Goal: Task Accomplishment & Management: Manage account settings

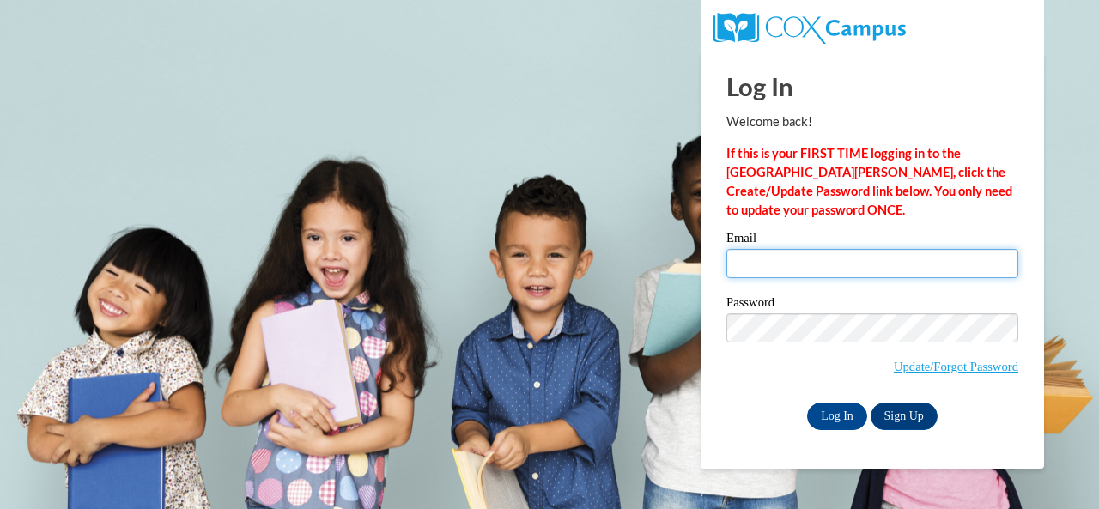
click at [810, 267] on input "Email" at bounding box center [872, 263] width 292 height 29
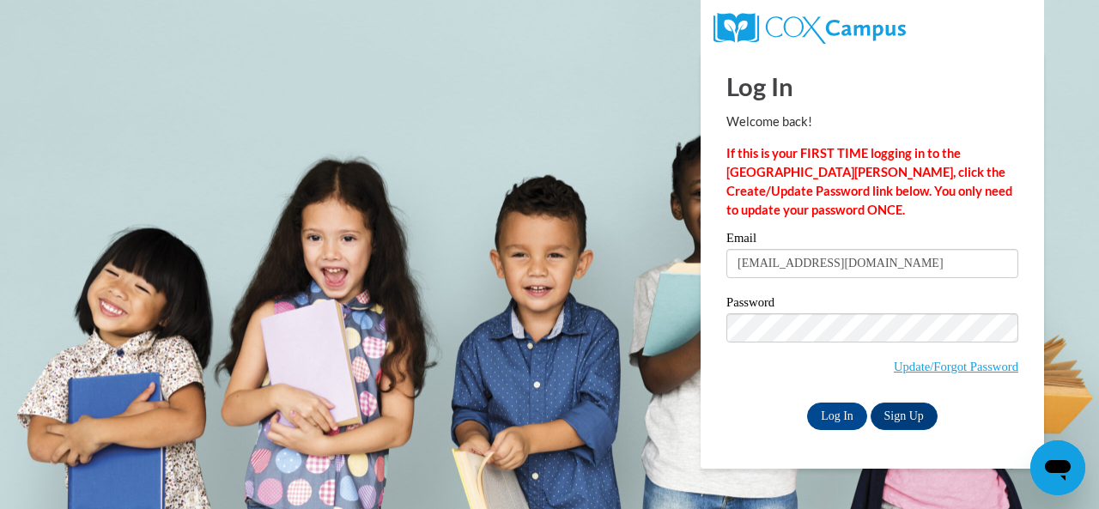
click at [810, 267] on input "brucker121@gmail.com" at bounding box center [872, 263] width 292 height 29
click at [793, 257] on input "brucker121@gmail.com" at bounding box center [872, 263] width 292 height 29
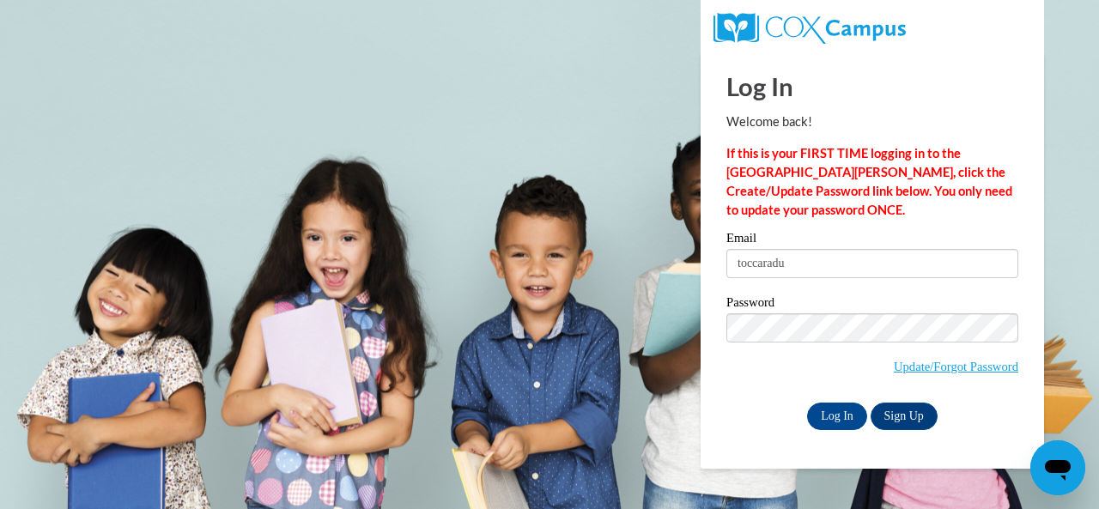
type input "toccaraduplessis@gmail.com"
click at [834, 422] on input "Log In" at bounding box center [837, 416] width 60 height 27
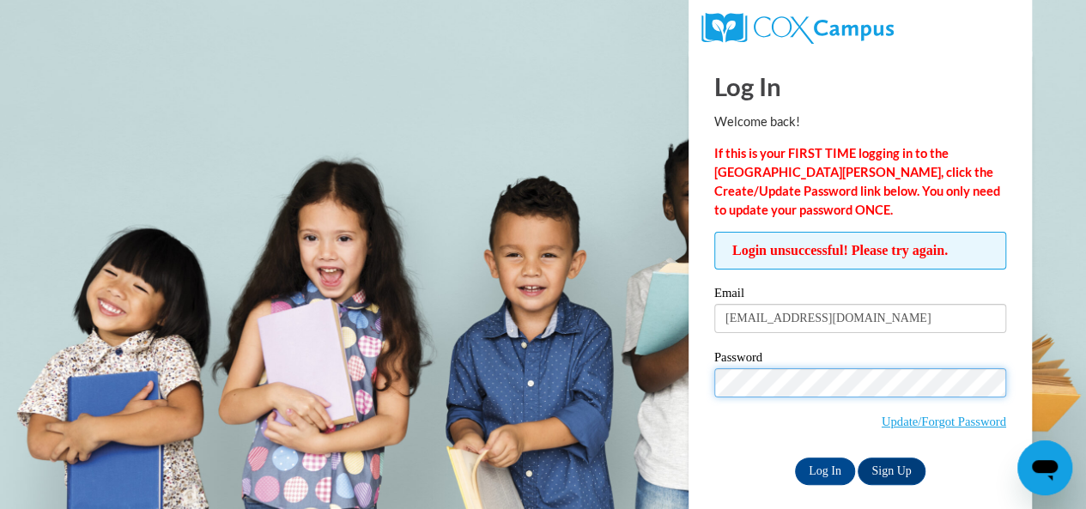
click at [795, 457] on input "Log In" at bounding box center [825, 470] width 60 height 27
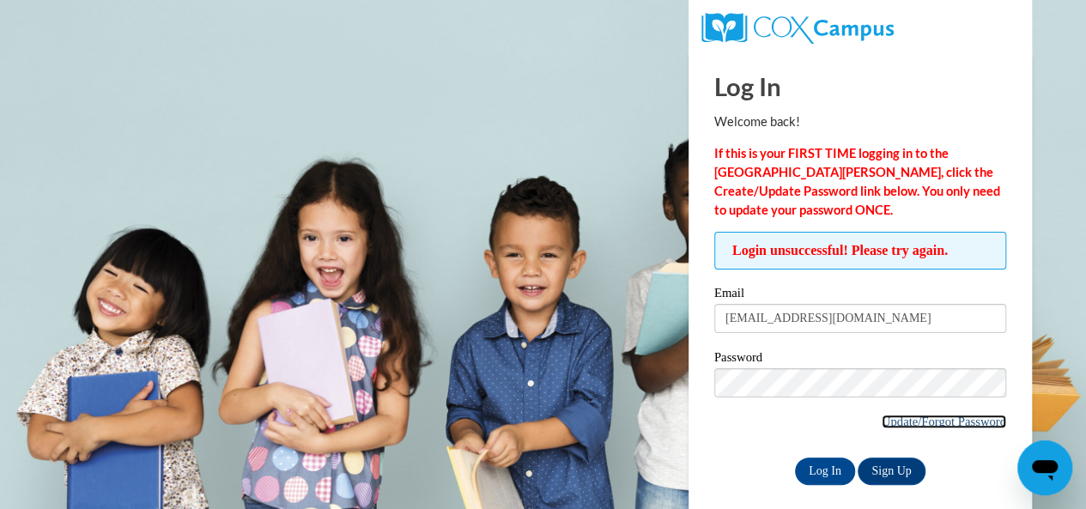
click at [949, 425] on link "Update/Forgot Password" at bounding box center [943, 422] width 124 height 14
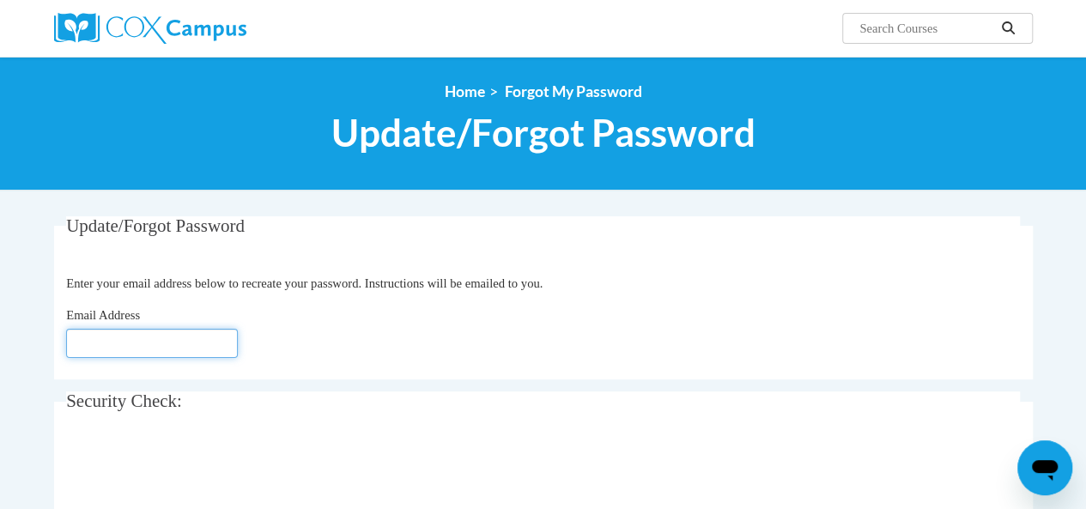
click at [176, 345] on input "Email Address" at bounding box center [152, 343] width 172 height 29
type input "[EMAIL_ADDRESS][DOMAIN_NAME]"
click at [585, 441] on div "0cAFcWeA6Zx63F3GZggI_qstjFRaj9GkEN4QTe0kSK0HdCD1dn4Cr030ycF_GKFwOVZ51Vn2U7xchli…" at bounding box center [543, 474] width 954 height 67
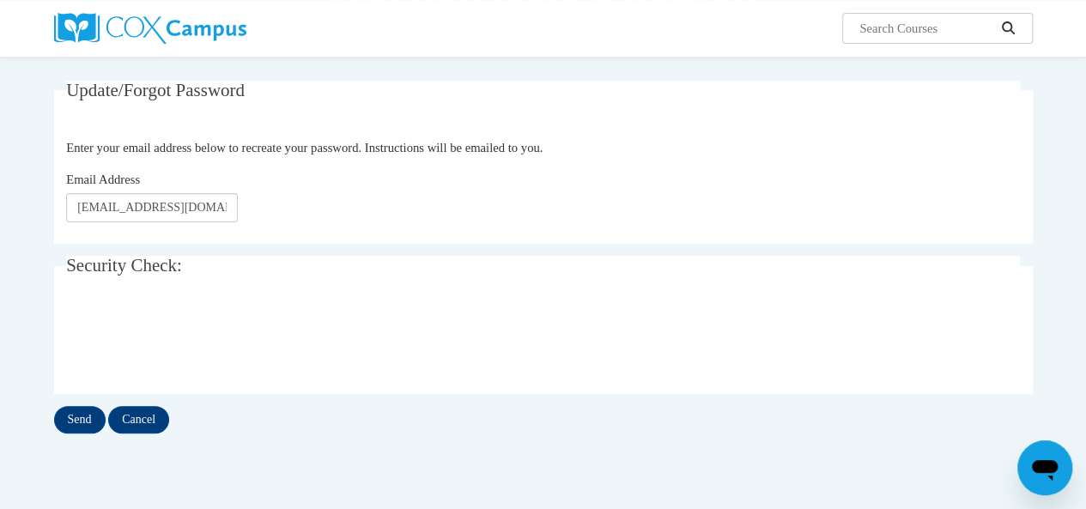
scroll to position [137, 0]
click at [70, 420] on input "Send" at bounding box center [79, 417] width 51 height 27
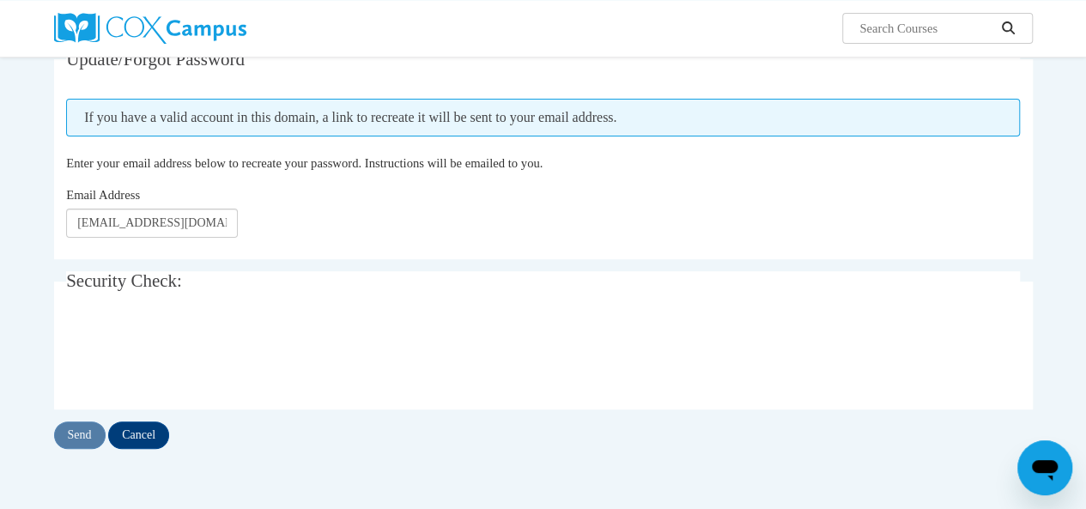
scroll to position [172, 0]
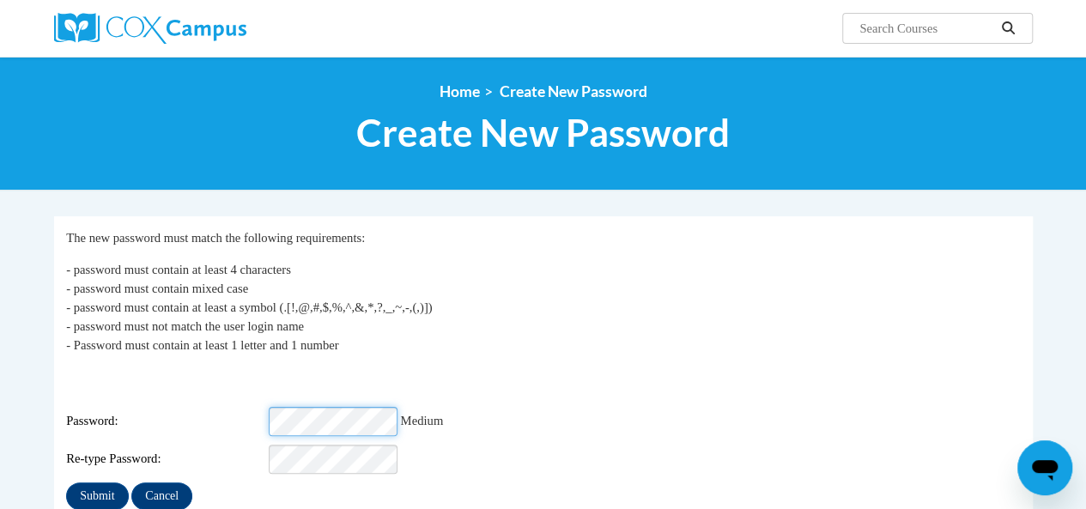
click at [66, 482] on input "Submit" at bounding box center [97, 495] width 62 height 27
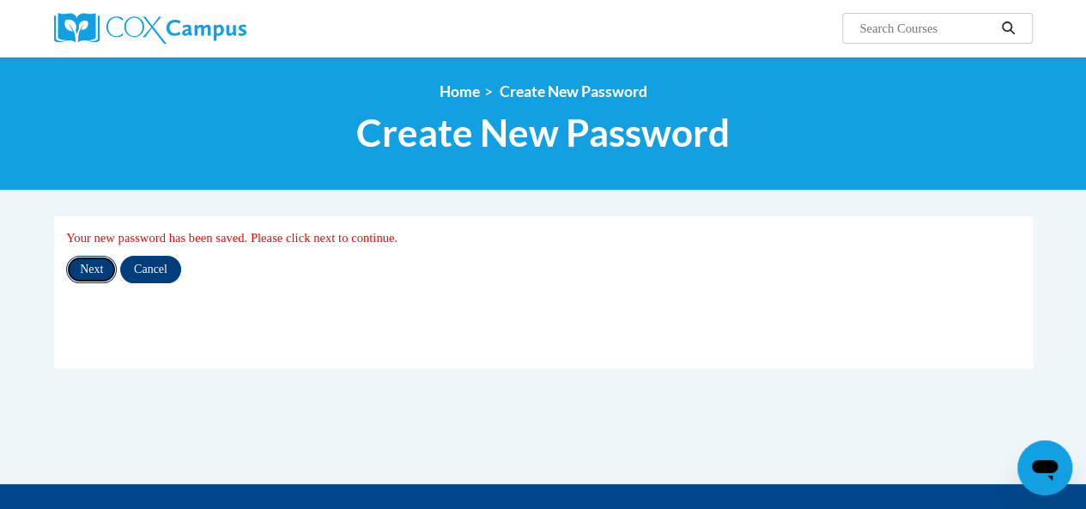
click at [94, 262] on input "Next" at bounding box center [91, 269] width 51 height 27
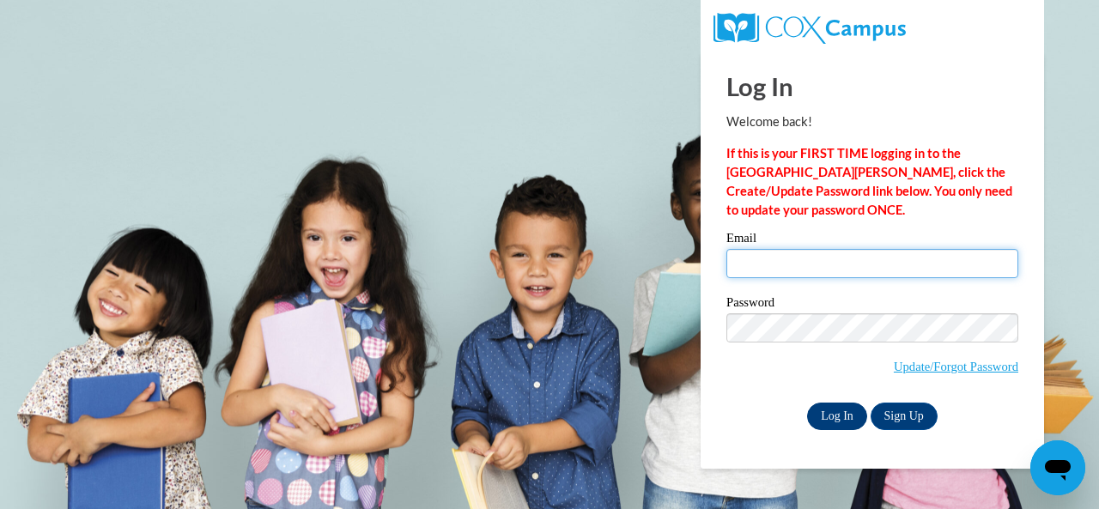
type input "[EMAIL_ADDRESS][DOMAIN_NAME]"
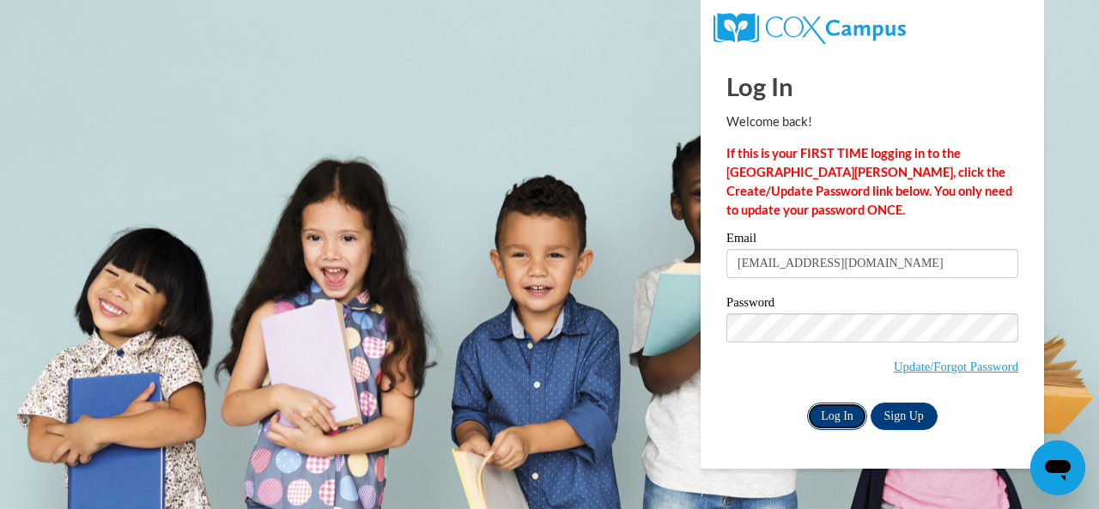
click at [853, 421] on input "Log In" at bounding box center [837, 416] width 60 height 27
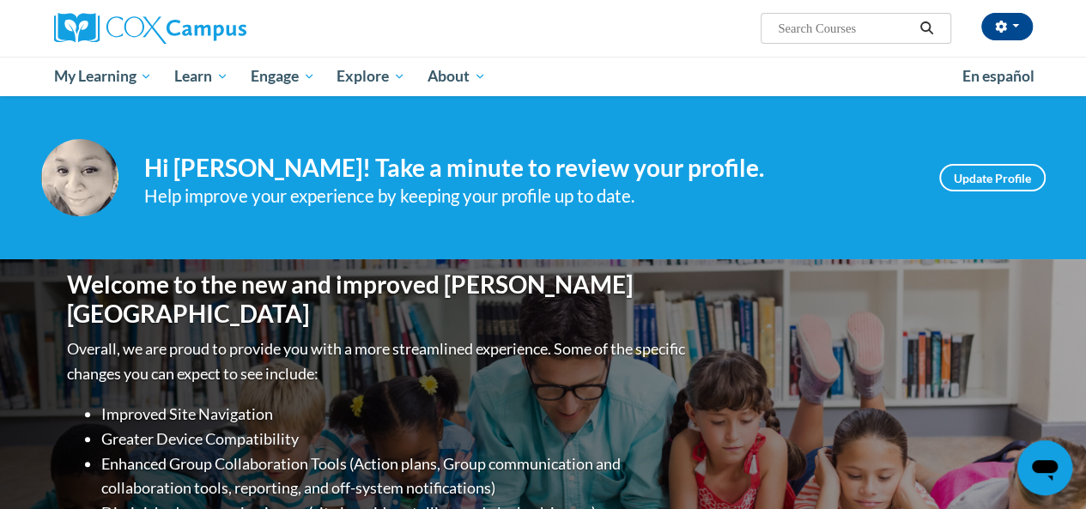
scroll to position [34, 0]
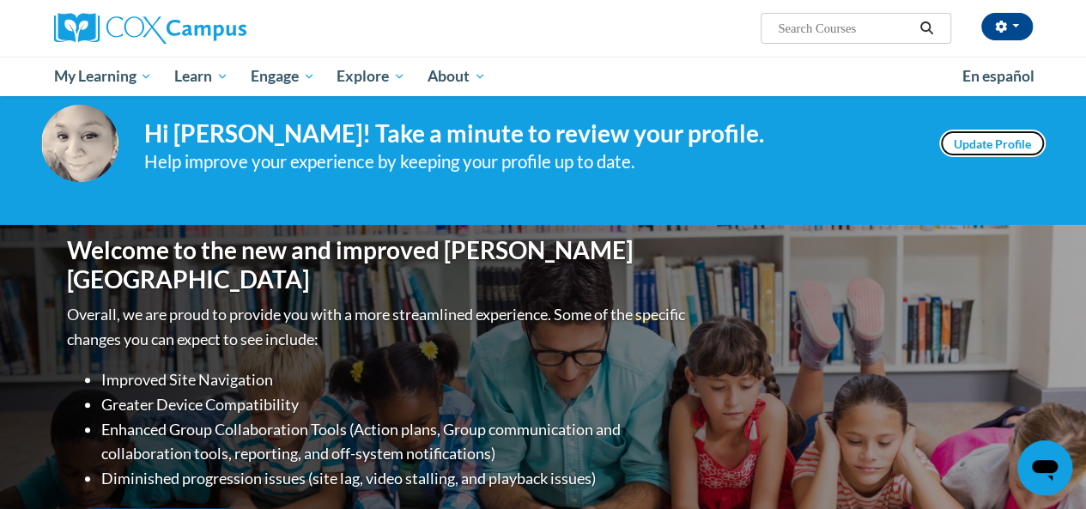
click at [972, 147] on link "Update Profile" at bounding box center [992, 143] width 106 height 27
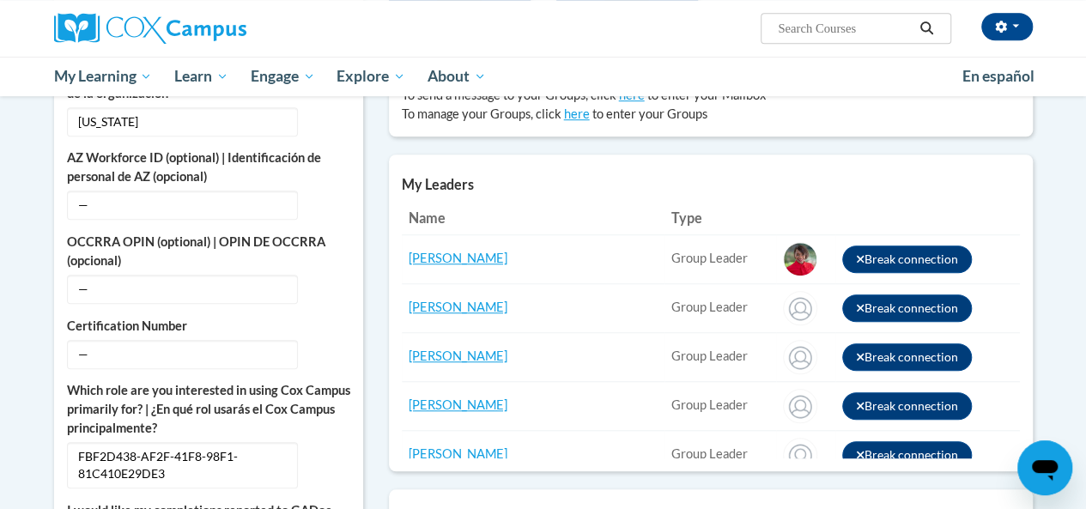
scroll to position [618, 0]
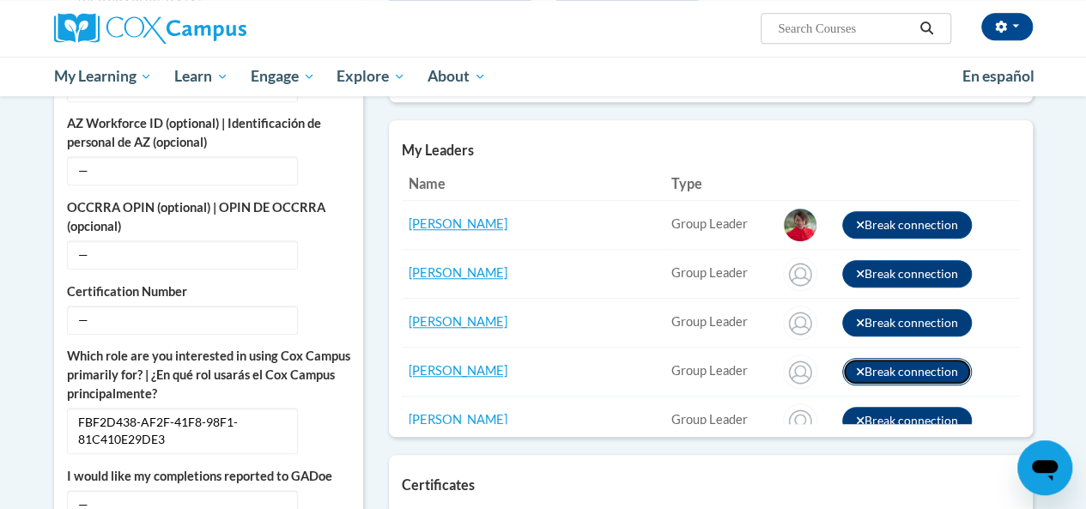
click at [856, 370] on icon at bounding box center [860, 371] width 8 height 8
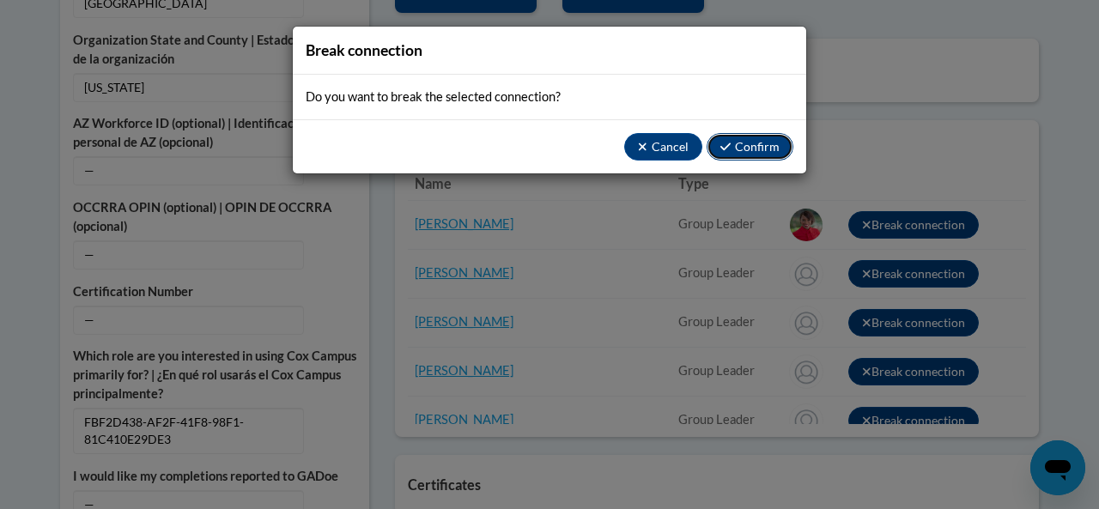
click at [745, 143] on button "Confirm" at bounding box center [749, 146] width 87 height 27
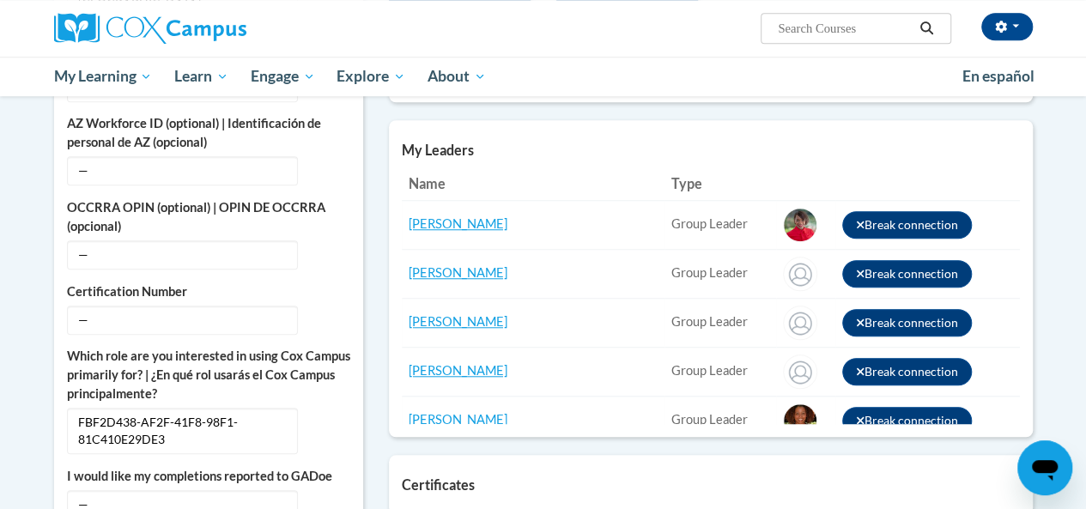
scroll to position [173, 0]
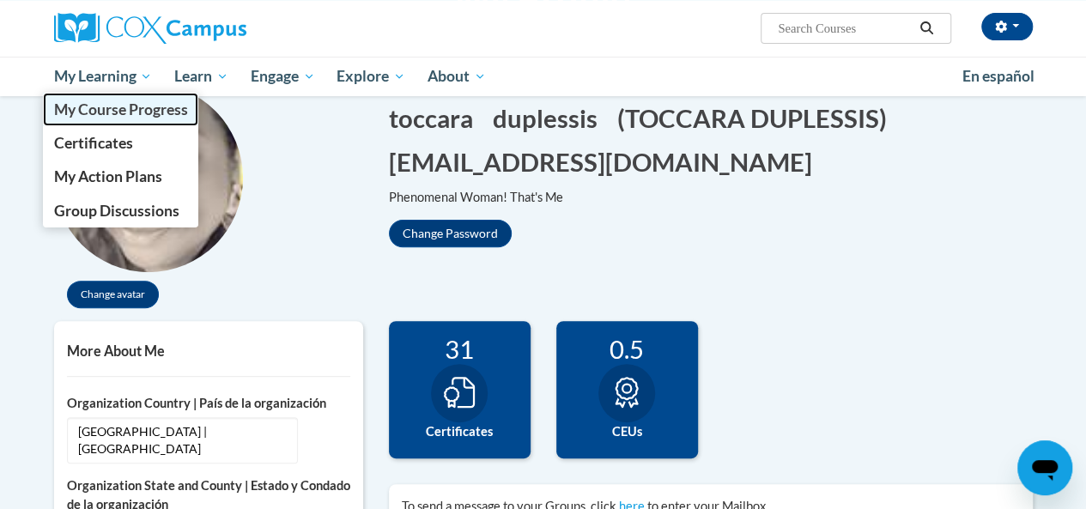
click at [140, 103] on span "My Course Progress" at bounding box center [120, 109] width 134 height 18
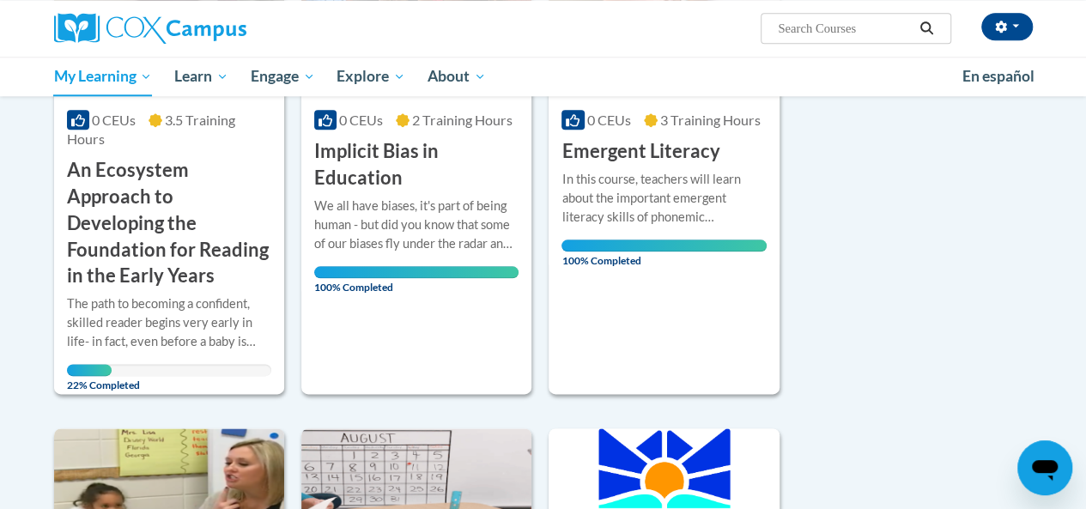
scroll to position [909, 0]
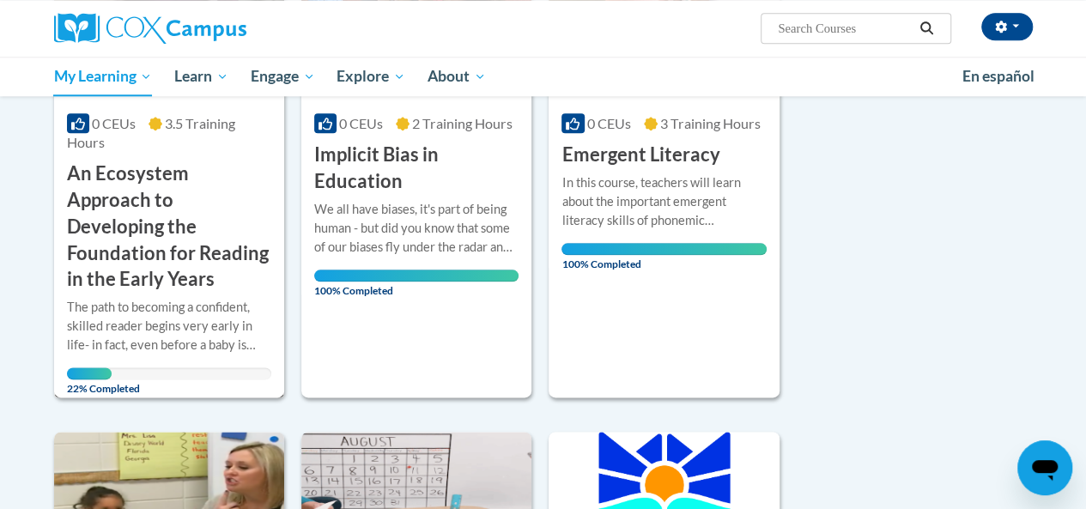
click at [104, 233] on h3 "An Ecosystem Approach to Developing the Foundation for Reading in the Early Yea…" at bounding box center [169, 226] width 204 height 132
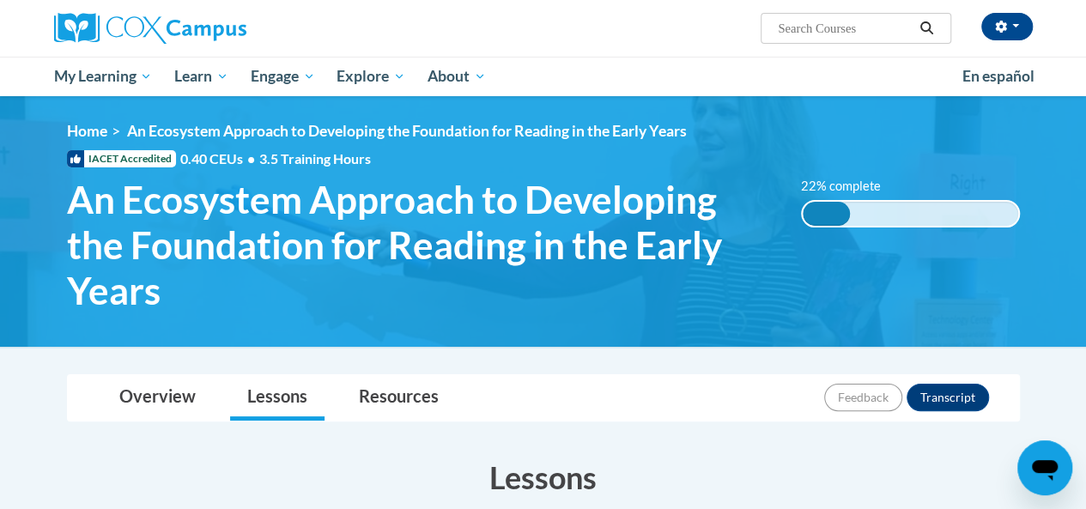
click at [104, 233] on span "An Ecosystem Approach to Developing the Foundation for Reading in the Early Yea…" at bounding box center [421, 245] width 708 height 136
